Goal: Find specific page/section: Find specific page/section

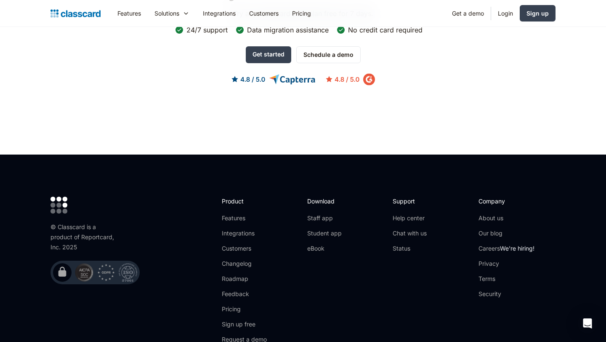
scroll to position [2751, 0]
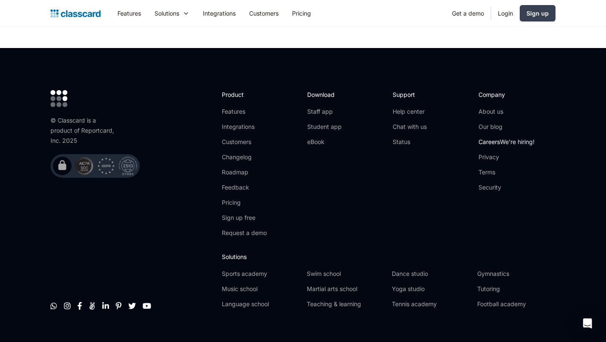
click at [485, 138] on link "Careers We're hiring!" at bounding box center [506, 142] width 56 height 8
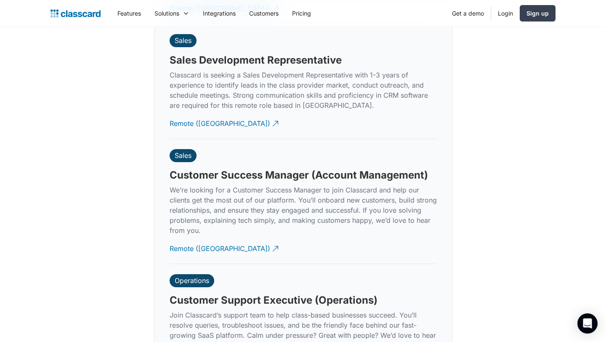
scroll to position [2343, 0]
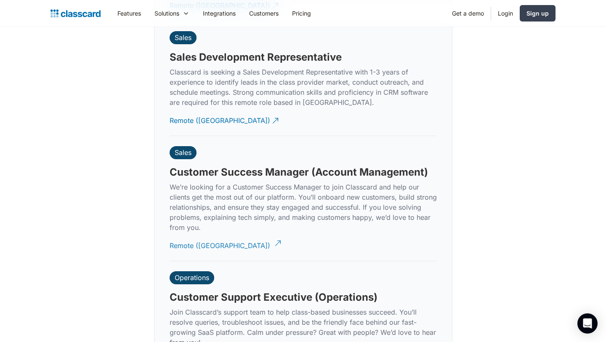
click at [207, 234] on div "Remote (India)" at bounding box center [219, 242] width 101 height 16
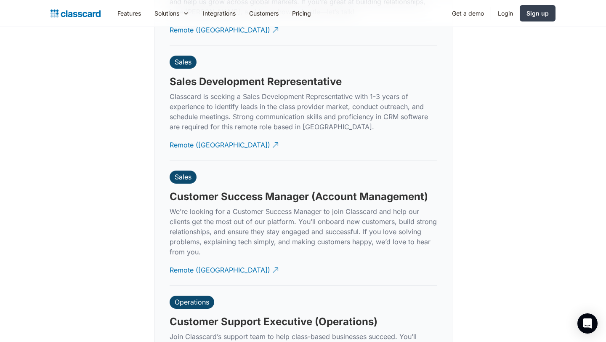
click at [323, 206] on p "We’re looking for a Customer Success Manager to join Classcard and help our cli…" at bounding box center [302, 231] width 267 height 50
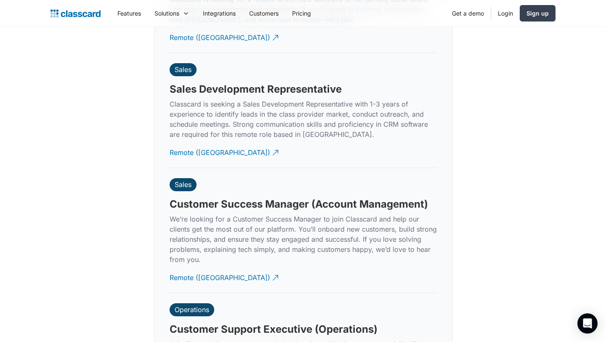
scroll to position [2309, 0]
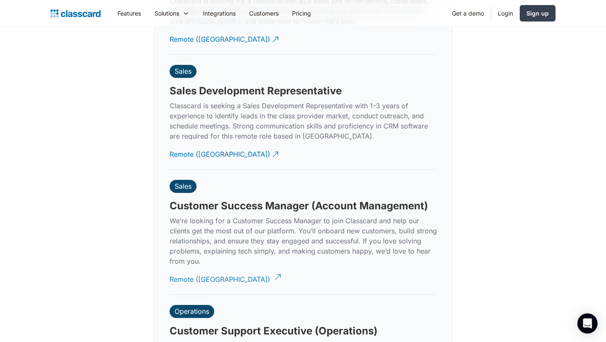
click at [195, 270] on div "Remote (India)" at bounding box center [219, 275] width 101 height 16
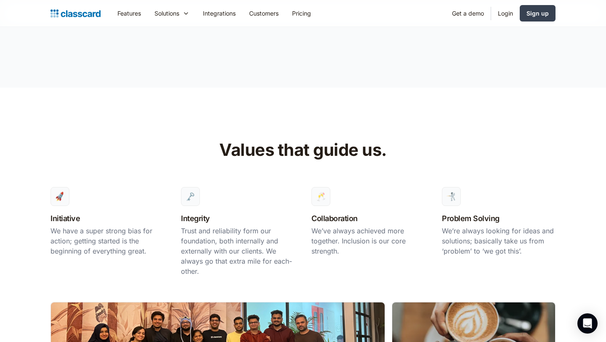
scroll to position [0, 0]
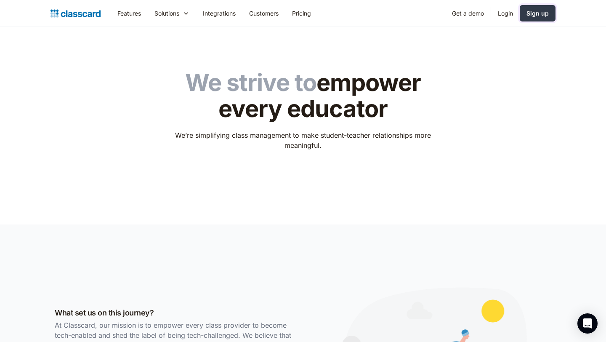
click at [527, 14] on div "Sign up" at bounding box center [537, 13] width 22 height 9
